Goal: Task Accomplishment & Management: Manage account settings

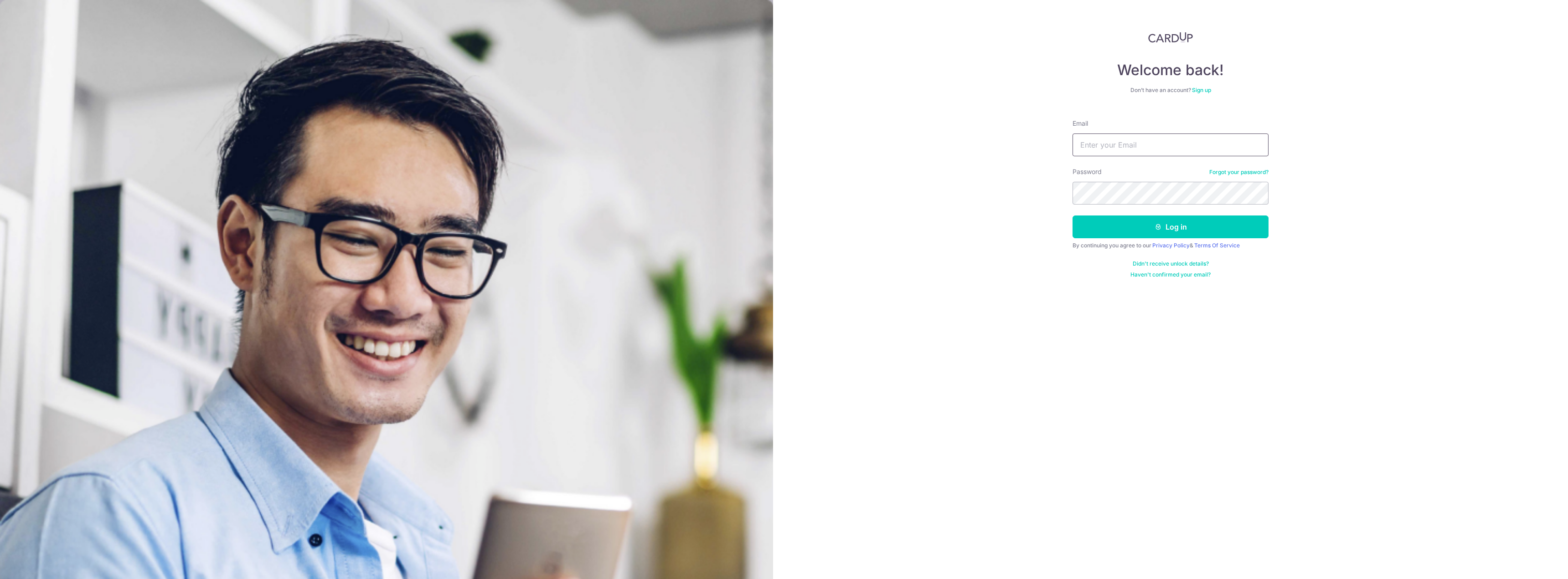
click at [1099, 144] on input "Email" at bounding box center [1171, 144] width 196 height 23
click at [1153, 141] on input "Email" at bounding box center [1171, 144] width 196 height 23
type input "[EMAIL_ADDRESS][DOMAIN_NAME]"
click at [1159, 219] on button "Log in" at bounding box center [1171, 226] width 196 height 23
